Goal: Task Accomplishment & Management: Complete application form

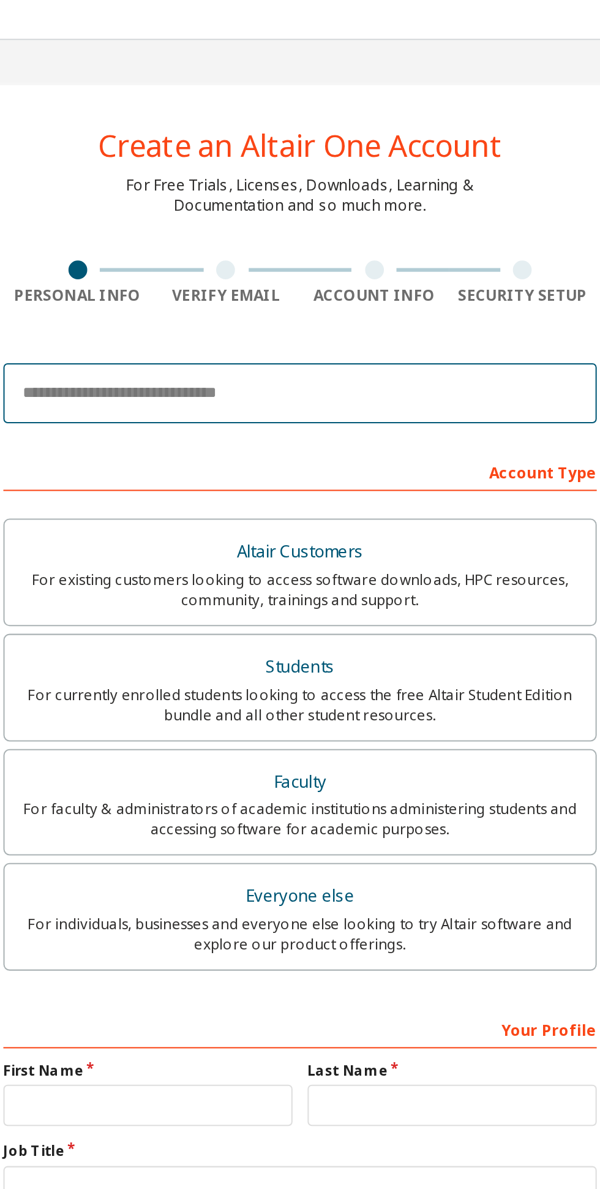
click at [358, 187] on input "email" at bounding box center [300, 192] width 290 height 29
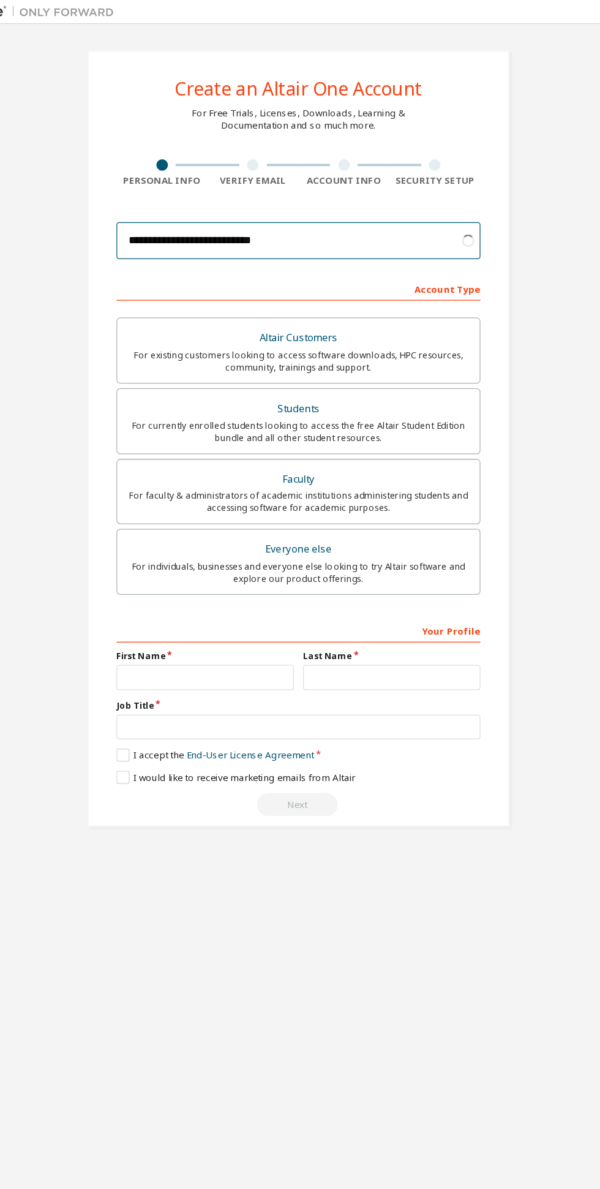
type input "**********"
click at [195, 332] on div "Students" at bounding box center [300, 326] width 274 height 17
click at [170, 538] on input "text" at bounding box center [225, 540] width 141 height 20
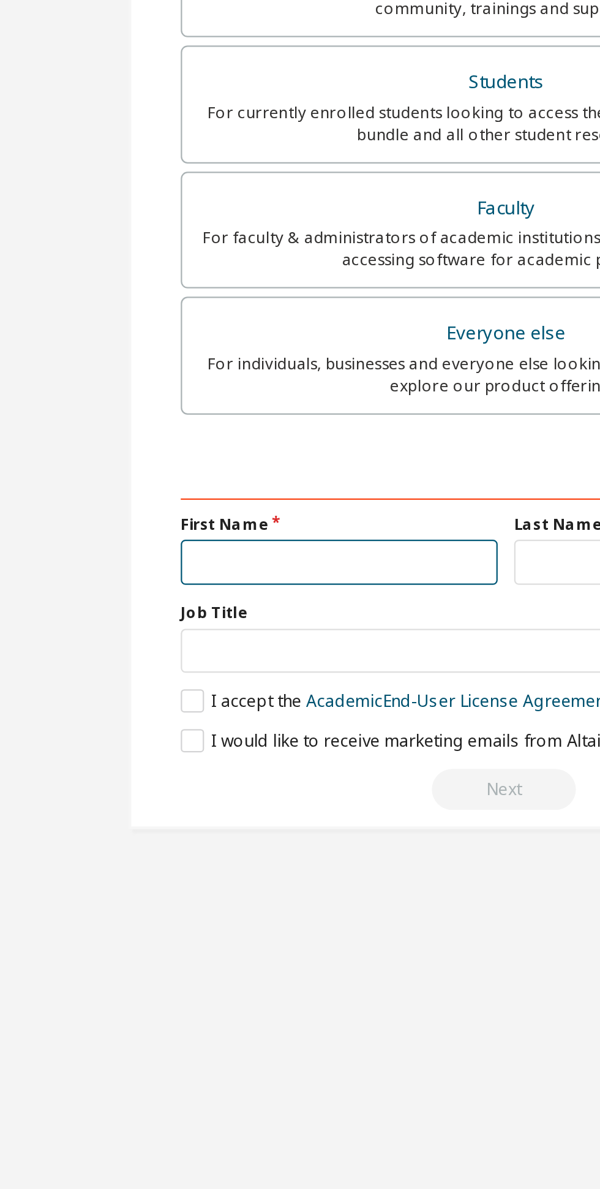
type input "**********"
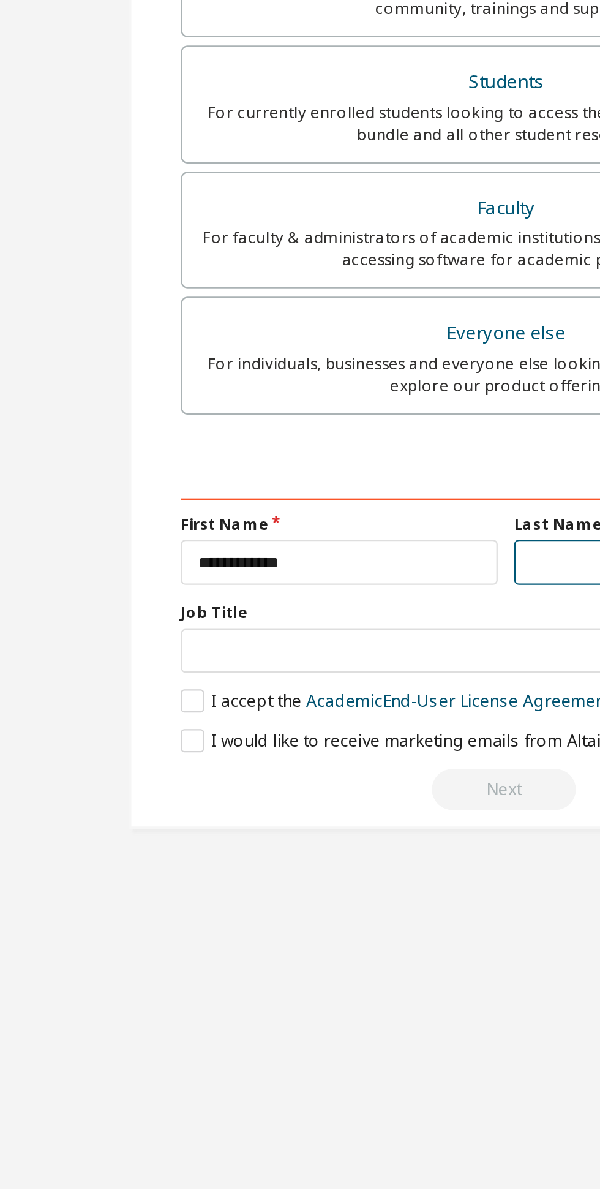
click at [323, 540] on input "text" at bounding box center [374, 540] width 141 height 20
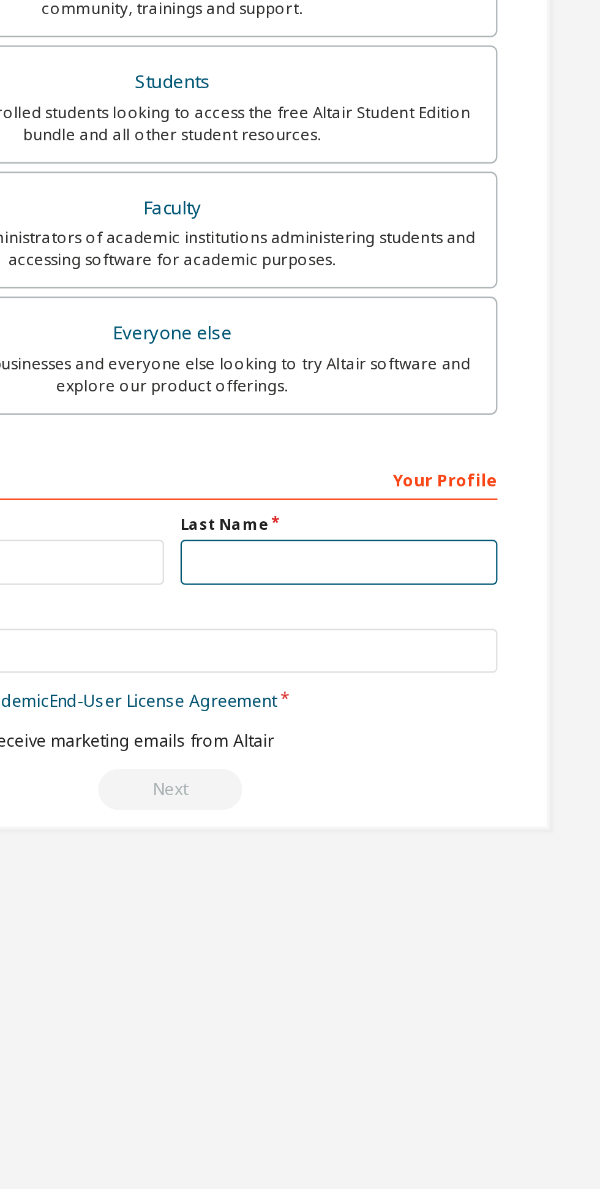
type input "*"
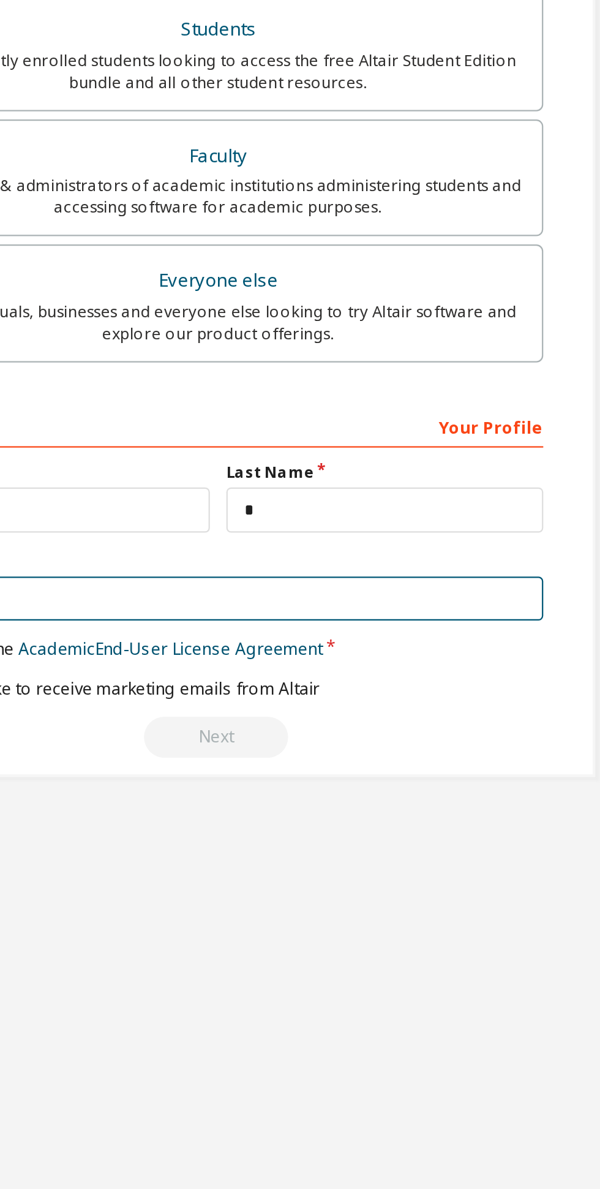
click at [415, 578] on input "text" at bounding box center [300, 580] width 290 height 20
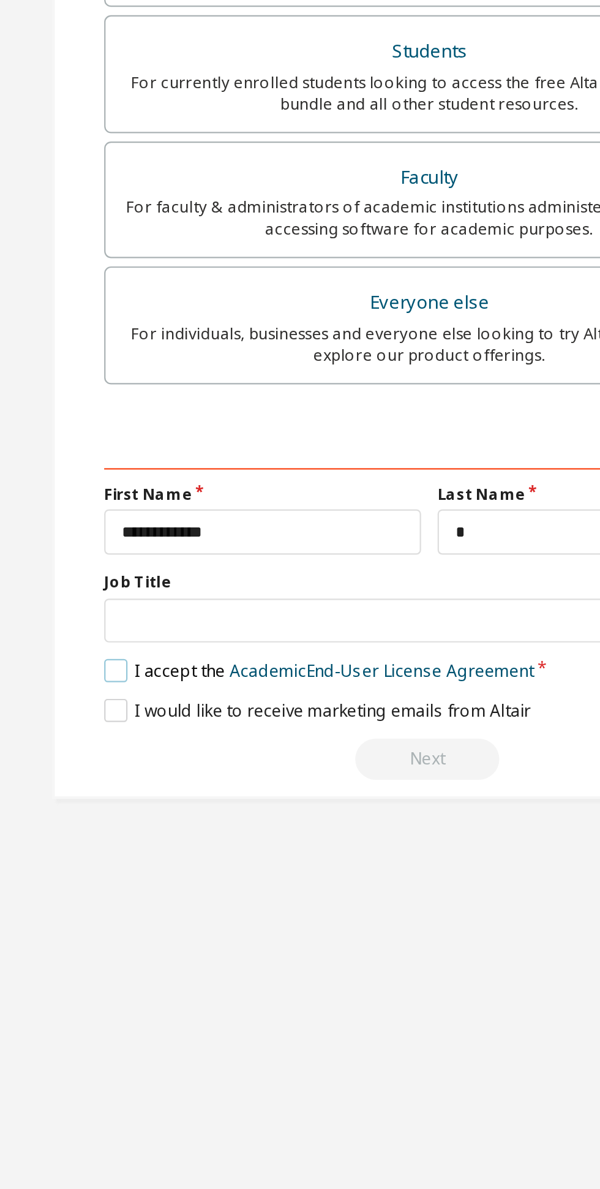
click at [156, 598] on label "I accept the Academic End-User License Agreement" at bounding box center [251, 602] width 192 height 10
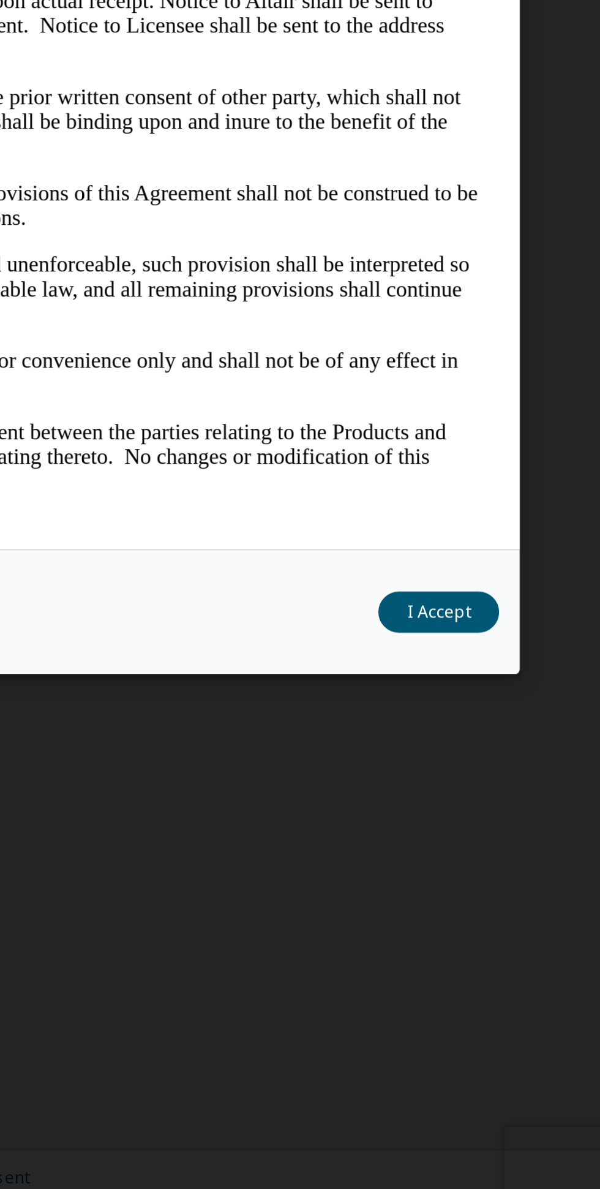
click at [538, 922] on button "I Accept" at bounding box center [528, 913] width 54 height 18
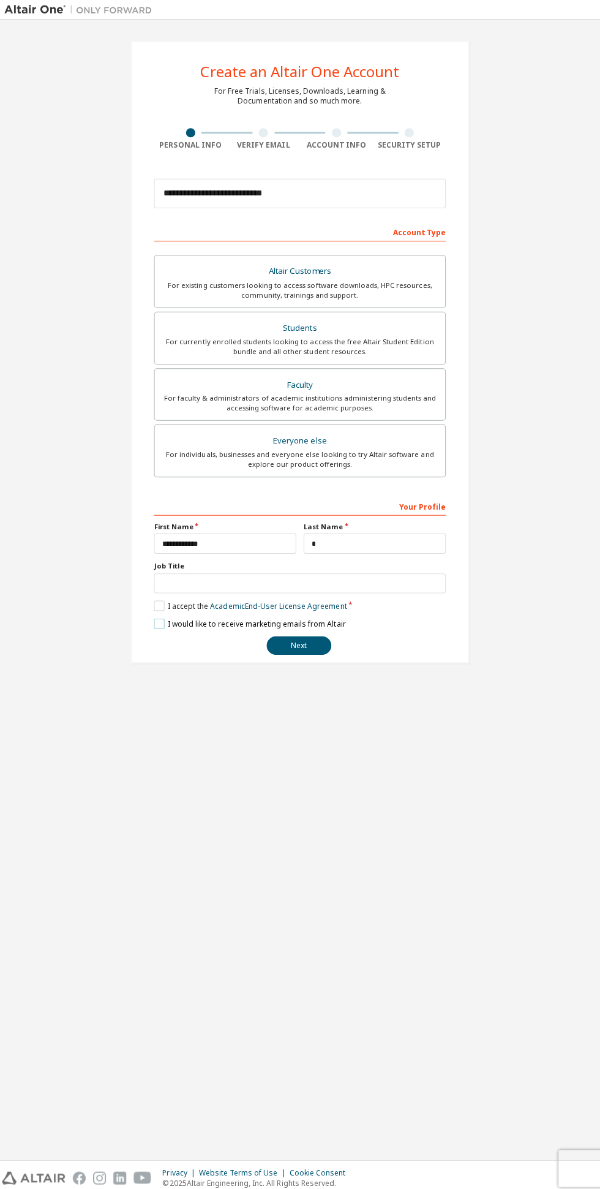
click at [159, 618] on label "I would like to receive marketing emails from Altair" at bounding box center [250, 620] width 190 height 10
click at [319, 642] on button "Next" at bounding box center [299, 642] width 64 height 18
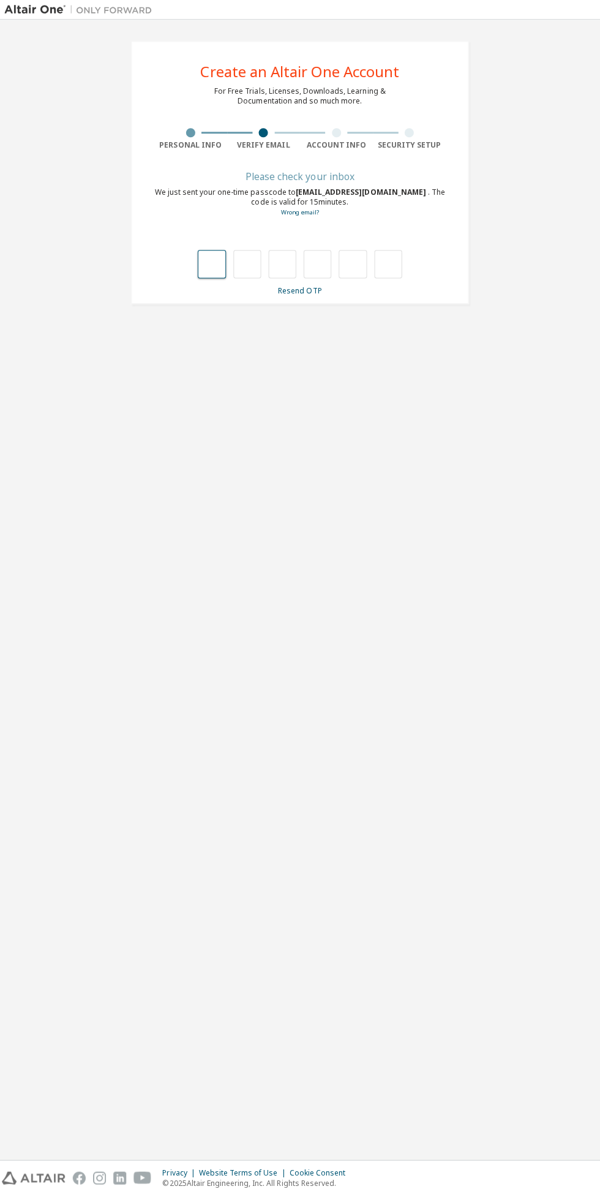
click at [212, 262] on input "text" at bounding box center [212, 263] width 28 height 28
type input "*"
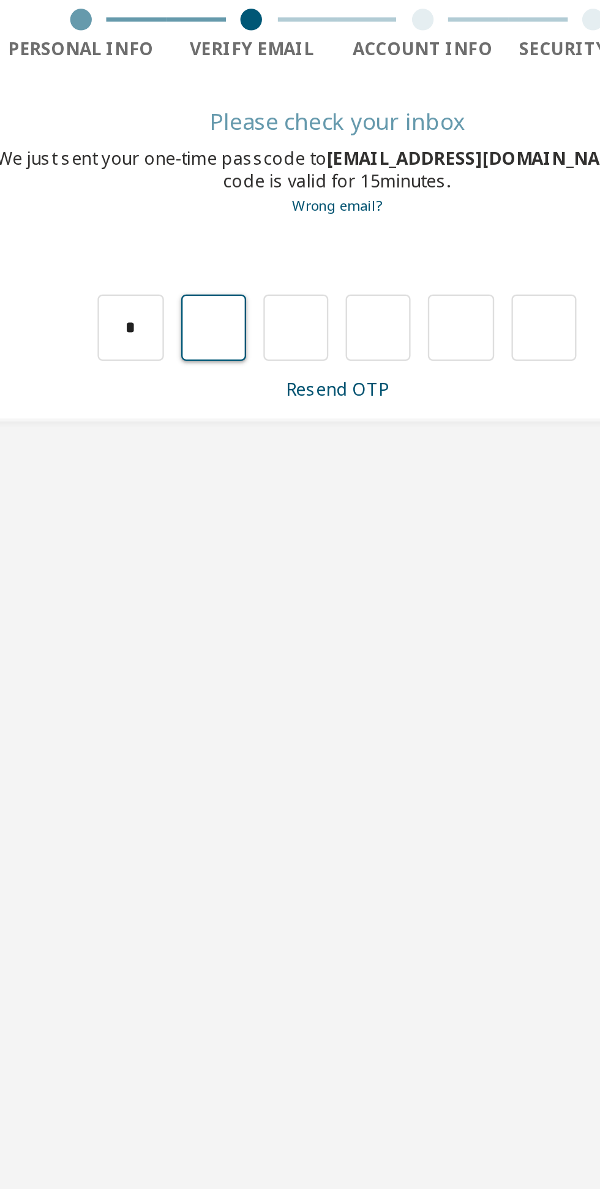
type input "*"
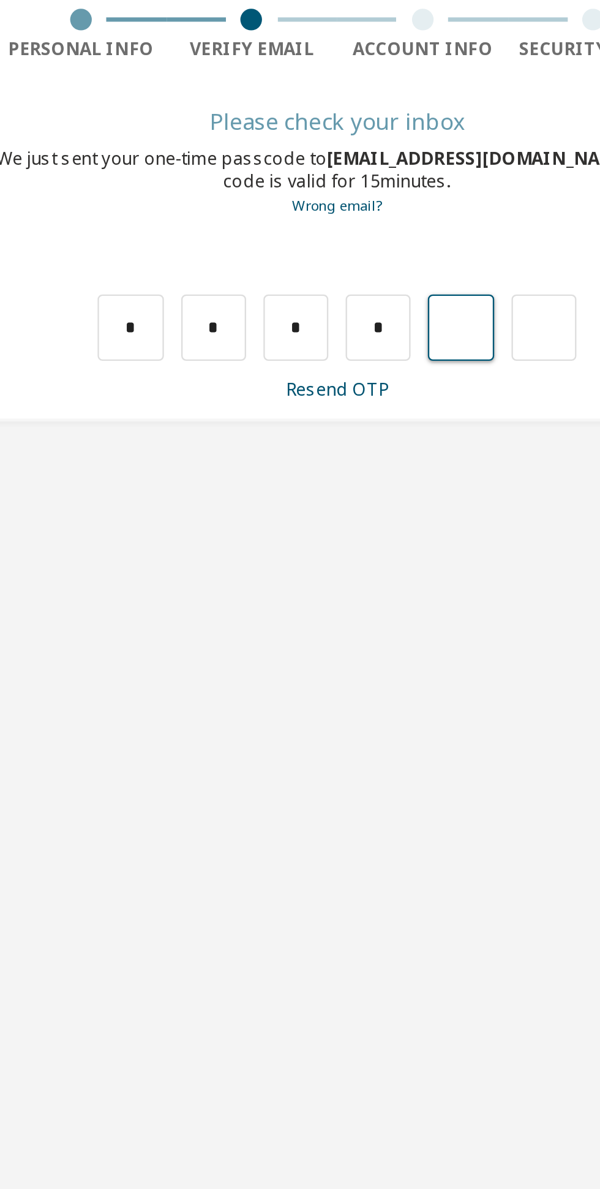
type input "*"
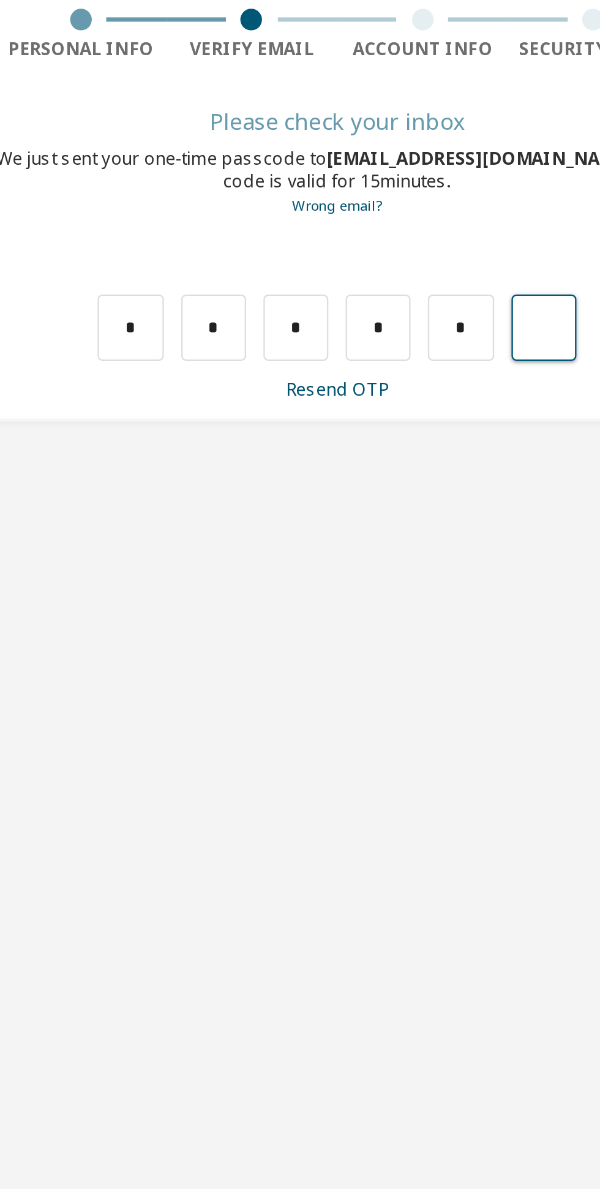
type input "*"
